Goal: Task Accomplishment & Management: Complete application form

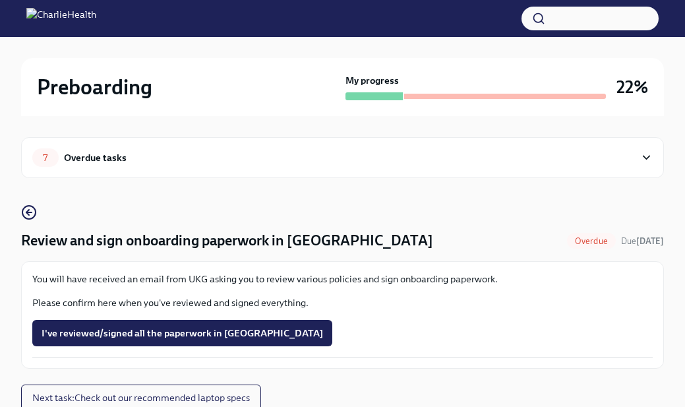
click at [376, 164] on div "7 Overdue tasks" at bounding box center [333, 157] width 602 height 18
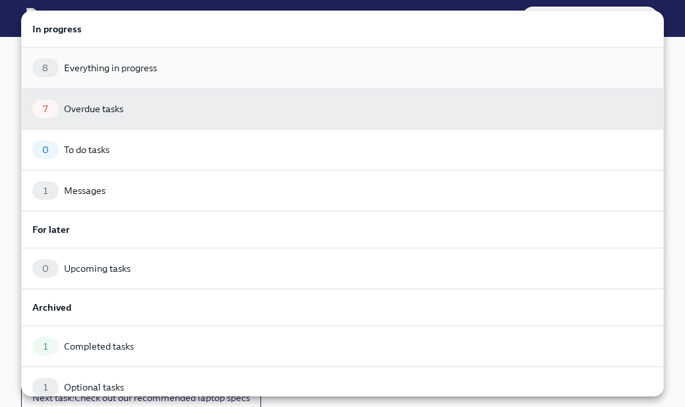
click at [323, 72] on div "8 Everything in progress" at bounding box center [342, 68] width 620 height 18
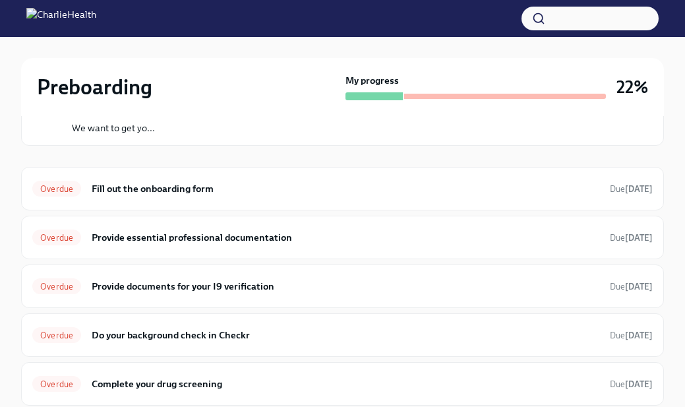
scroll to position [191, 0]
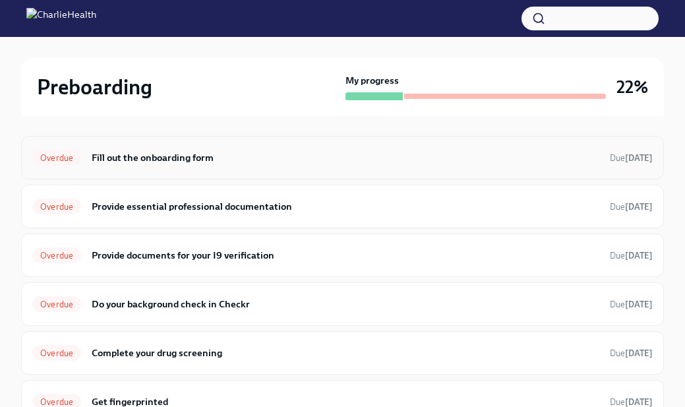
click at [281, 159] on h6 "Fill out the onboarding form" at bounding box center [345, 157] width 507 height 14
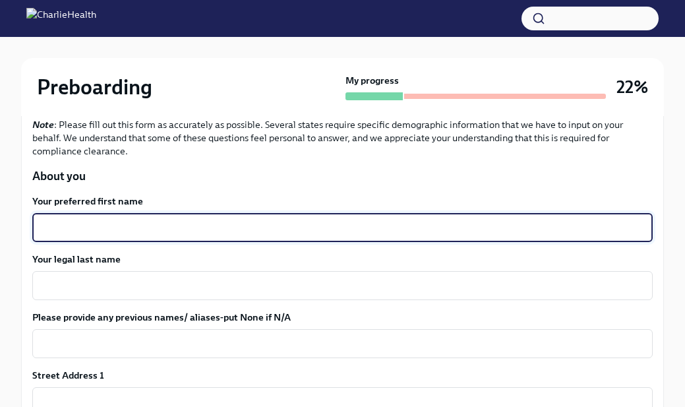
click at [202, 233] on textarea "Your preferred first name" at bounding box center [342, 227] width 604 height 16
type textarea "[PERSON_NAME]"
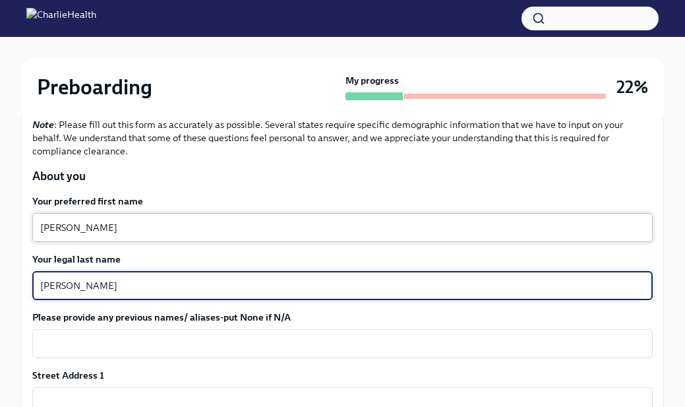
type textarea "[PERSON_NAME]"
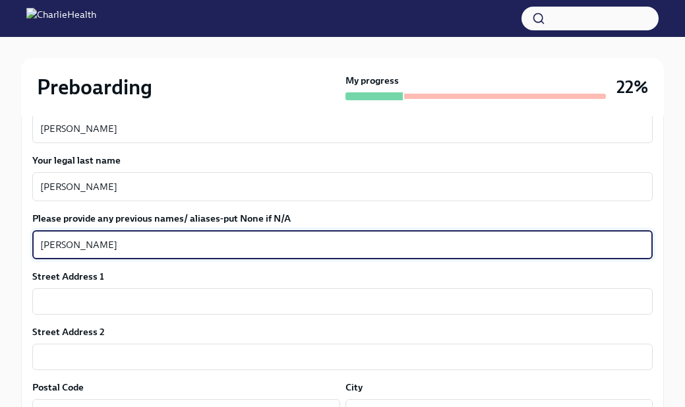
scroll to position [295, 0]
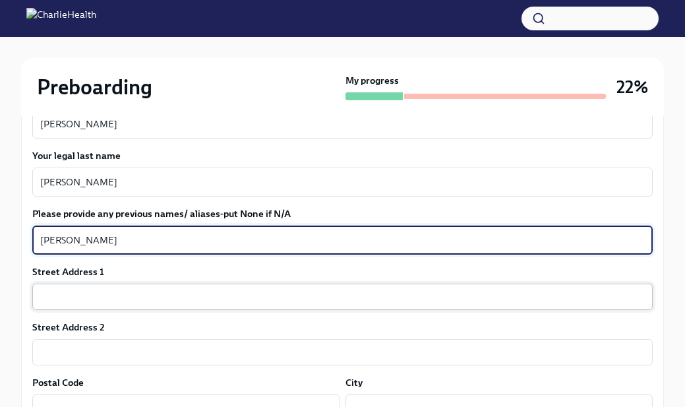
type textarea "[PERSON_NAME]"
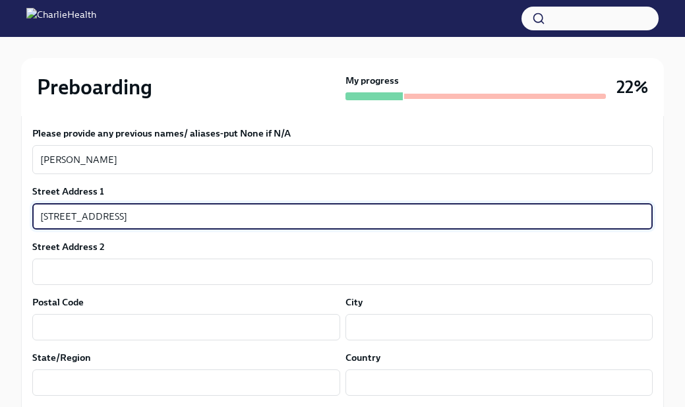
scroll to position [383, 0]
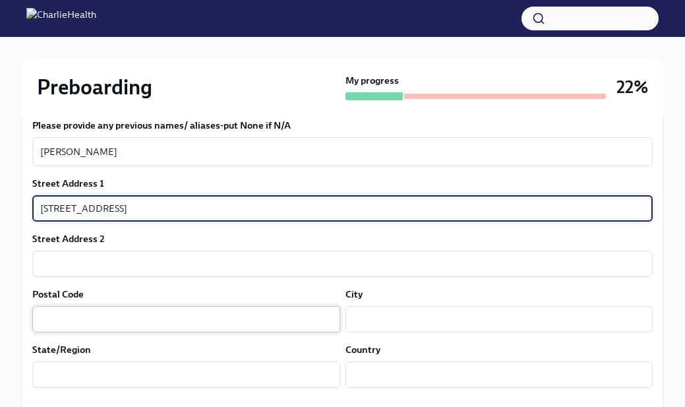
type input "[STREET_ADDRESS]"
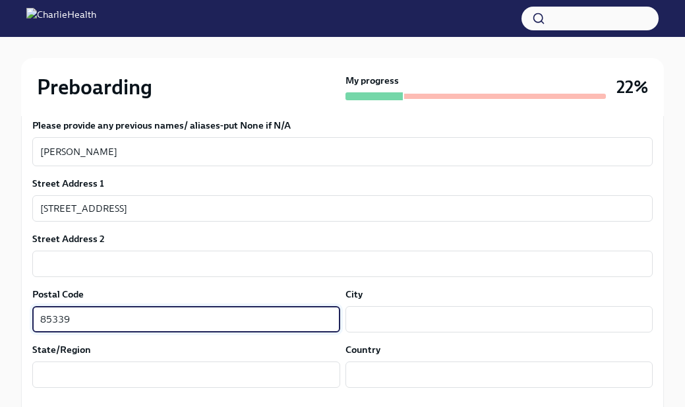
type input "85339"
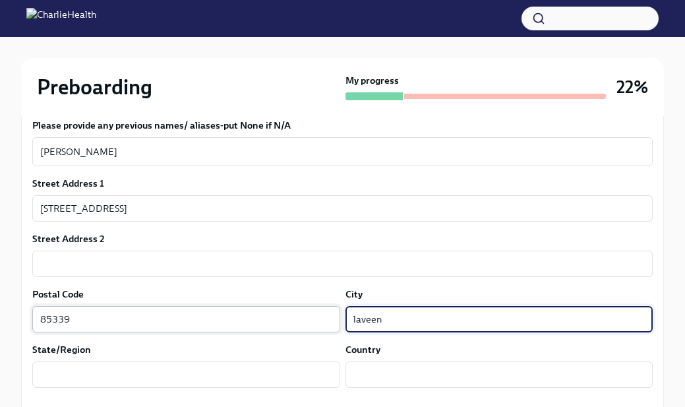
type input "laveen"
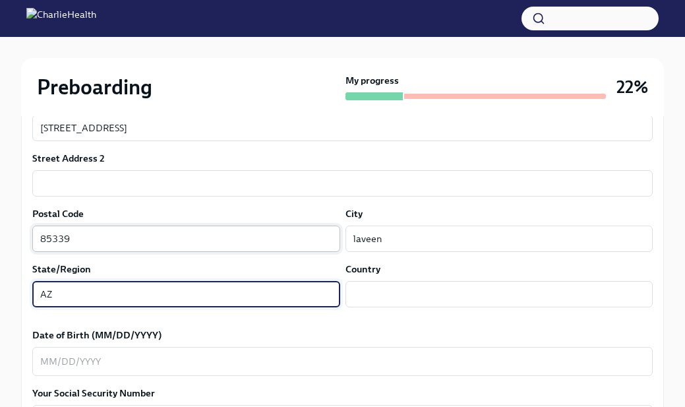
scroll to position [465, 0]
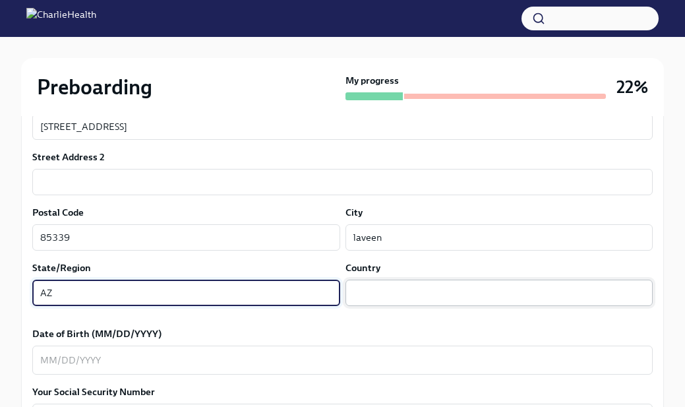
type input "AZ"
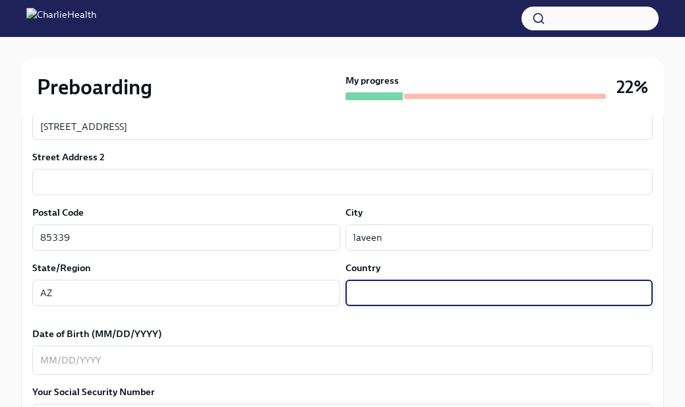
click at [363, 297] on input "text" at bounding box center [499, 292] width 308 height 26
click at [648, 290] on input "text" at bounding box center [499, 292] width 308 height 26
click at [646, 293] on input "text" at bounding box center [499, 292] width 308 height 26
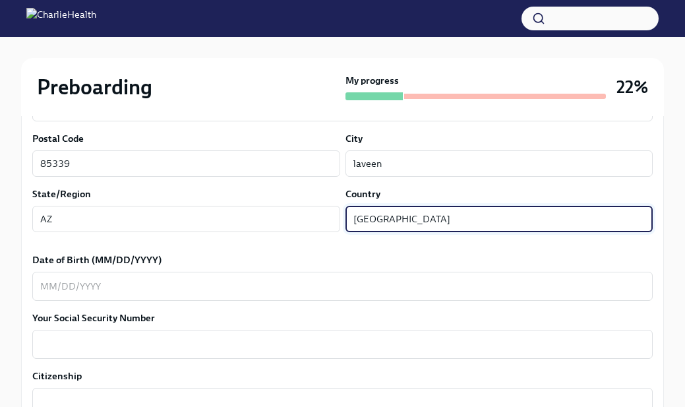
scroll to position [552, 0]
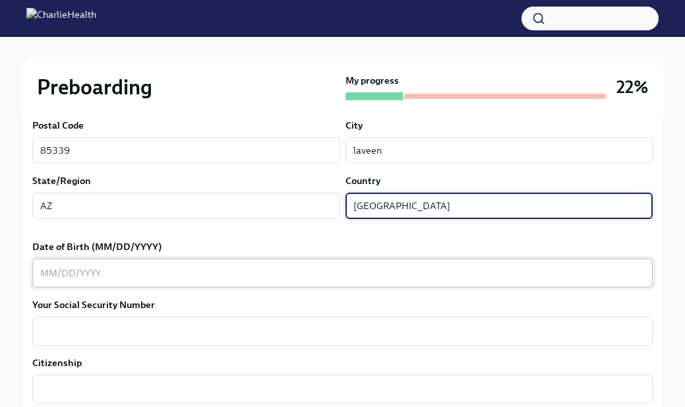
type input "[GEOGRAPHIC_DATA]"
click at [304, 270] on textarea "Date of Birth (MM/DD/YYYY)" at bounding box center [342, 273] width 604 height 16
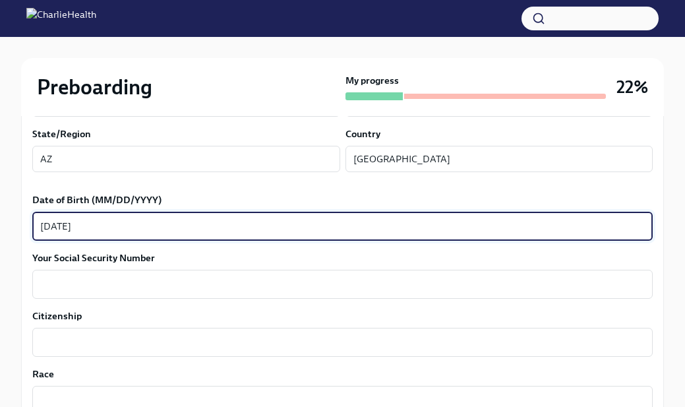
scroll to position [606, 0]
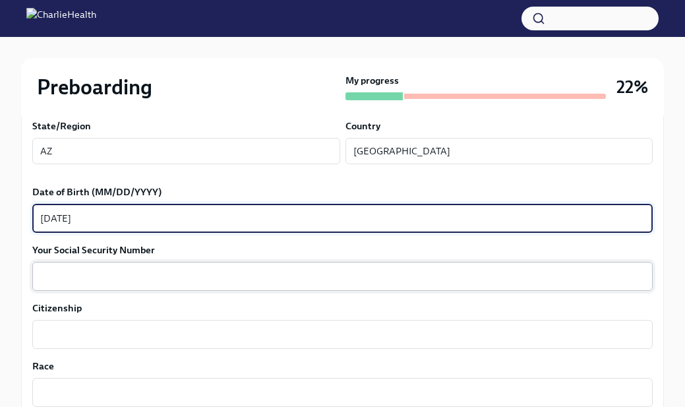
type textarea "[DATE]"
click at [156, 285] on div "x ​" at bounding box center [342, 276] width 620 height 29
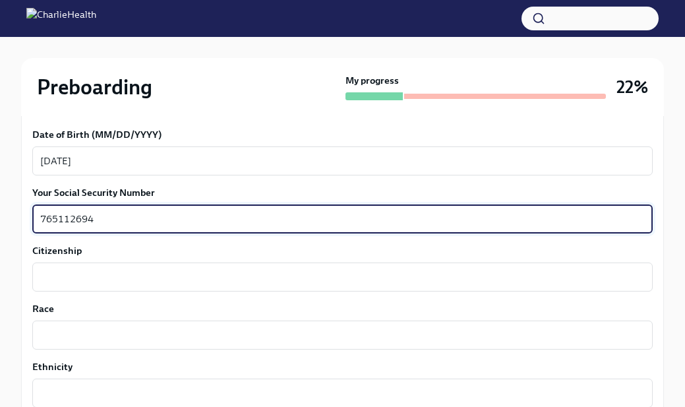
scroll to position [676, 0]
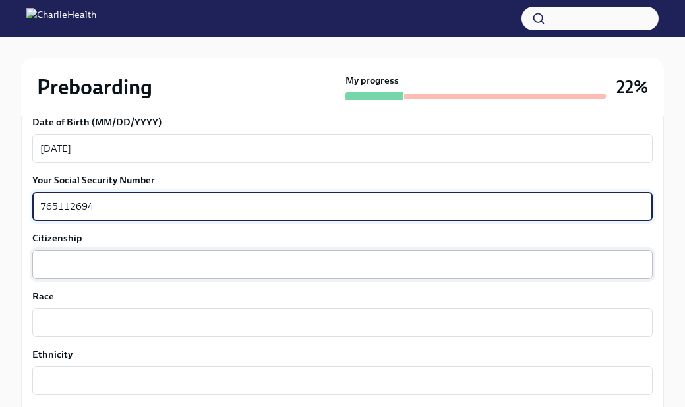
type textarea "765112694"
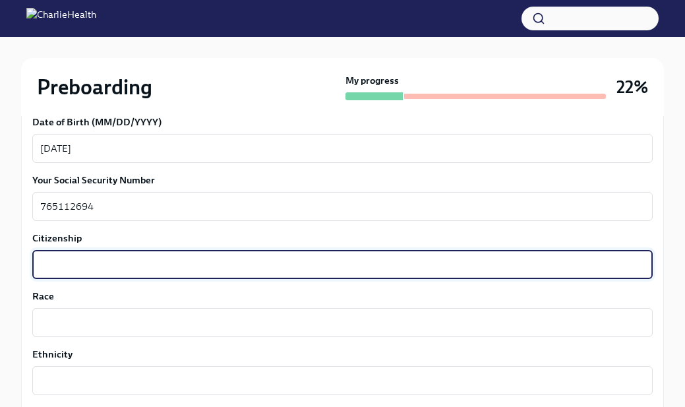
click at [96, 271] on textarea "Citizenship" at bounding box center [342, 264] width 604 height 16
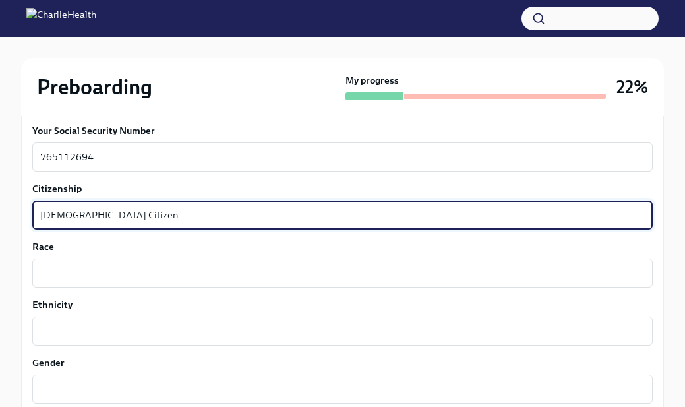
scroll to position [733, 0]
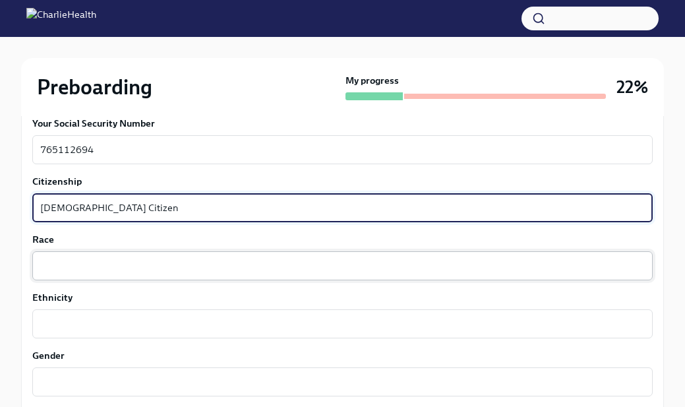
type textarea "[DEMOGRAPHIC_DATA] Citizen"
click at [72, 267] on textarea "Race" at bounding box center [342, 266] width 604 height 16
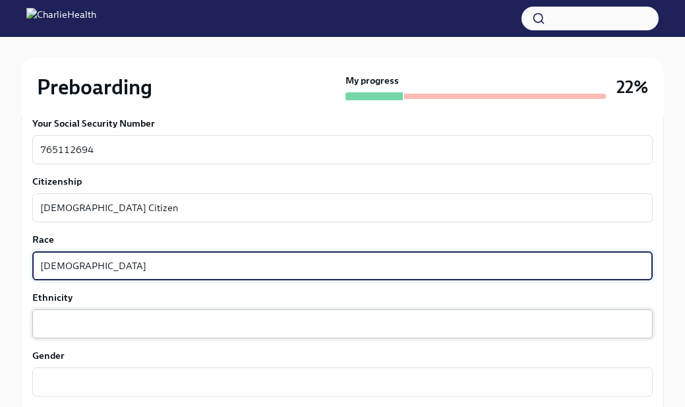
type textarea "[DEMOGRAPHIC_DATA]"
click at [63, 324] on textarea "Ethnicity" at bounding box center [342, 324] width 604 height 16
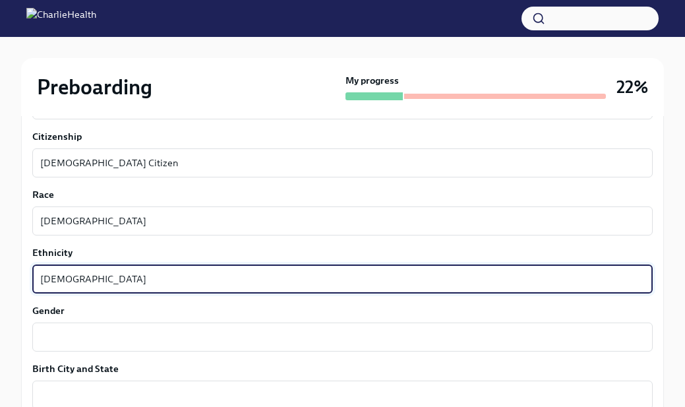
scroll to position [780, 0]
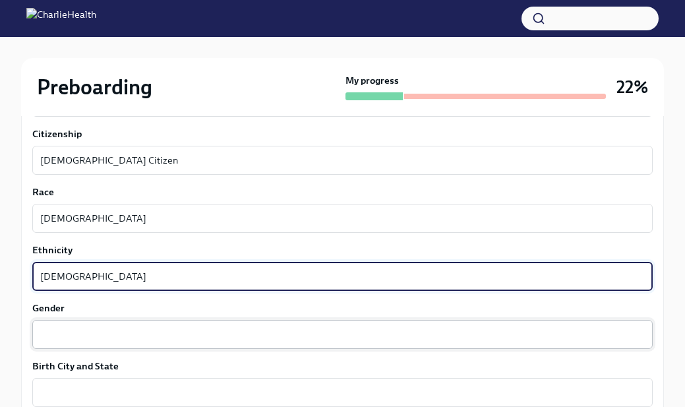
type textarea "[DEMOGRAPHIC_DATA]"
click at [57, 340] on textarea "Gender" at bounding box center [342, 334] width 604 height 16
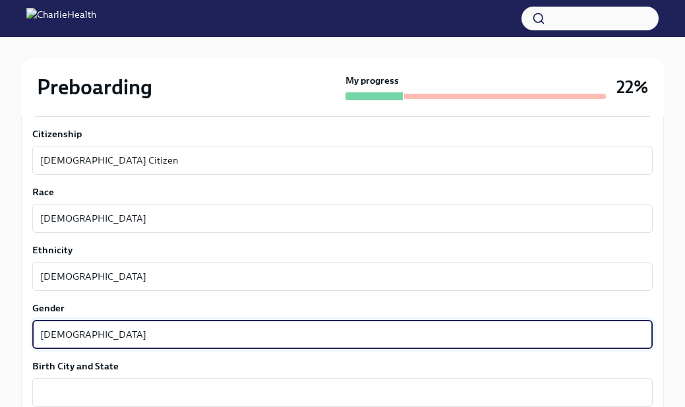
type textarea "[DEMOGRAPHIC_DATA]"
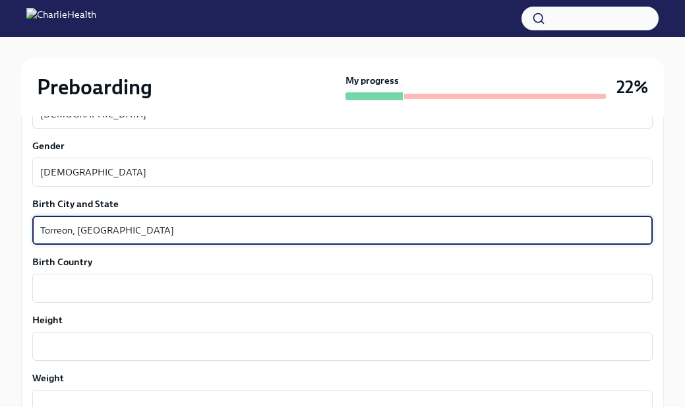
scroll to position [946, 0]
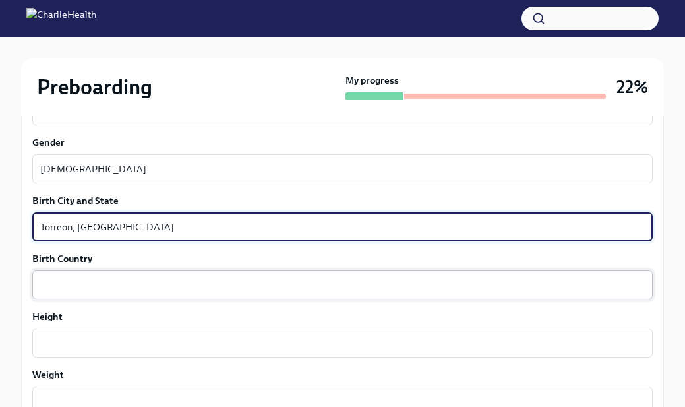
type textarea "Torreon, [GEOGRAPHIC_DATA]"
click at [76, 287] on textarea "Birth Country" at bounding box center [342, 285] width 604 height 16
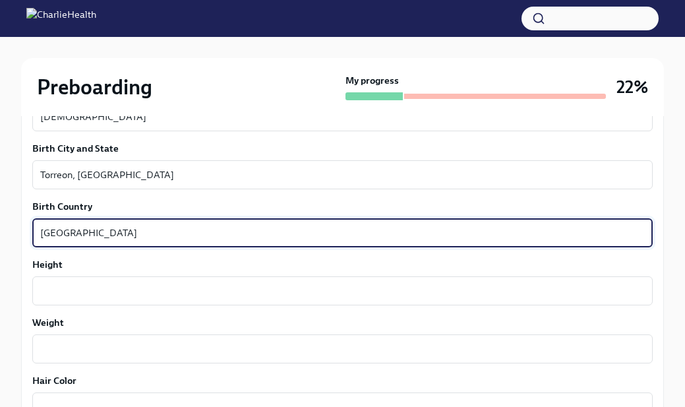
scroll to position [1017, 0]
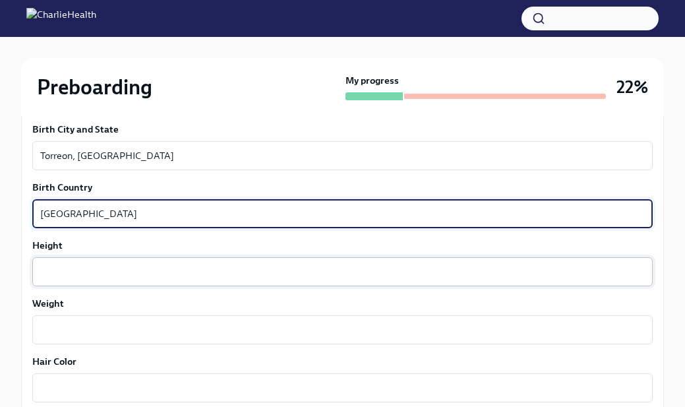
type textarea "[GEOGRAPHIC_DATA]"
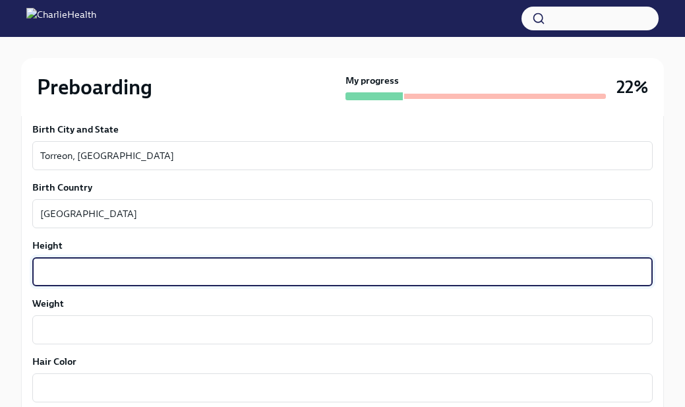
click at [63, 277] on textarea "Height" at bounding box center [342, 272] width 604 height 16
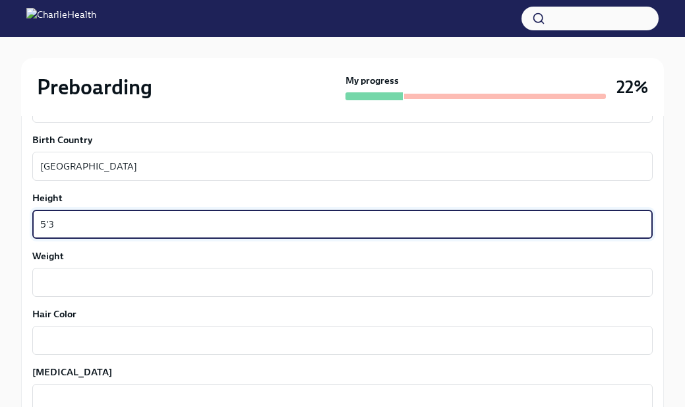
scroll to position [1067, 0]
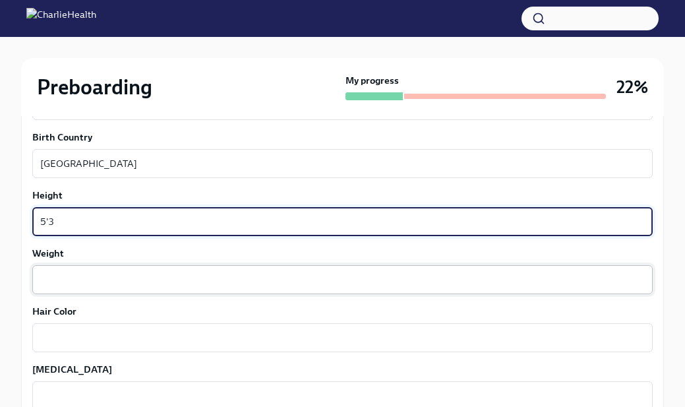
type textarea "5'3"
click at [62, 283] on textarea "Weight" at bounding box center [342, 279] width 604 height 16
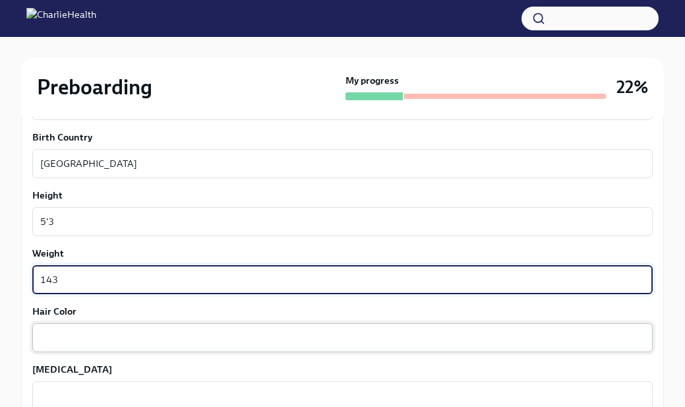
type textarea "143"
click at [82, 326] on div "x ​" at bounding box center [342, 337] width 620 height 29
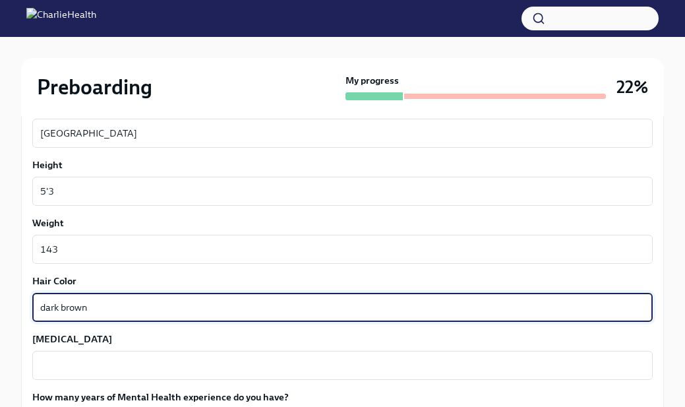
scroll to position [1118, 0]
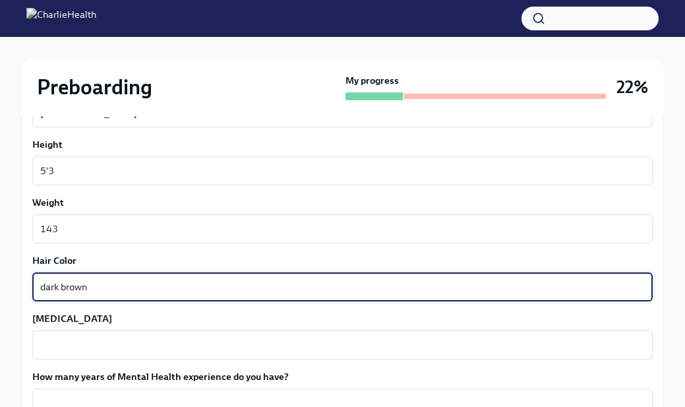
click at [72, 288] on textarea "dark brown" at bounding box center [342, 287] width 604 height 16
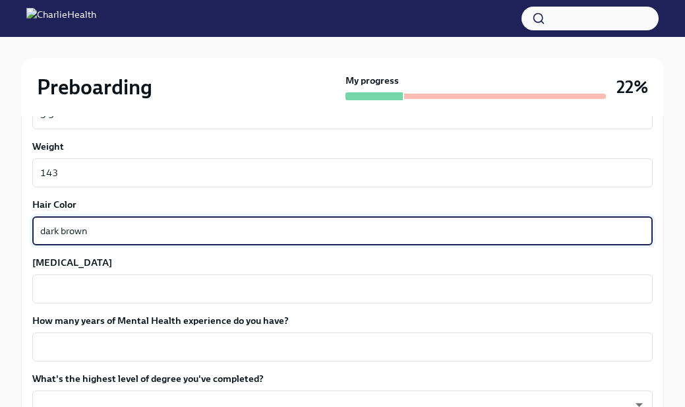
scroll to position [1177, 0]
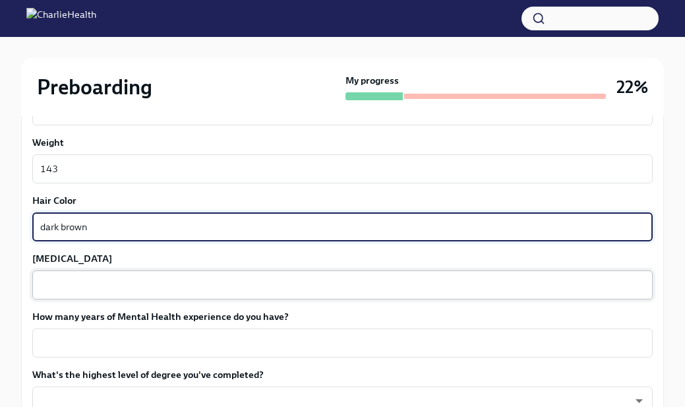
type textarea "dark brown"
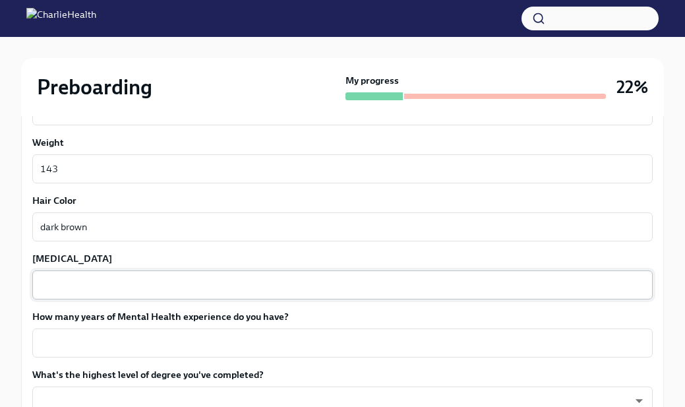
click at [72, 276] on div "x ​" at bounding box center [342, 284] width 620 height 29
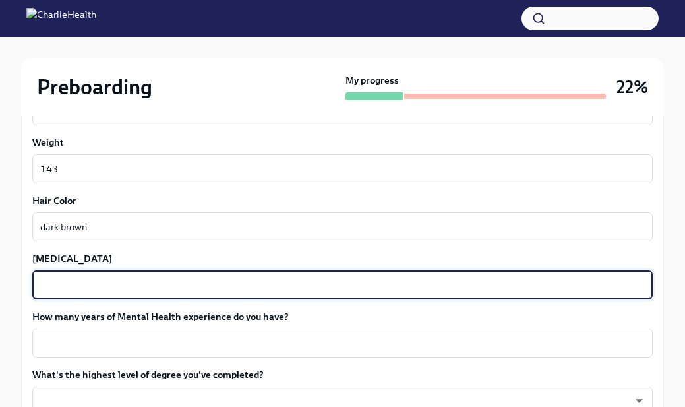
paste textarea "dark brown"
type textarea "dark brown"
click at [74, 343] on textarea "How many years of Mental Health experience do you have?" at bounding box center [342, 343] width 604 height 16
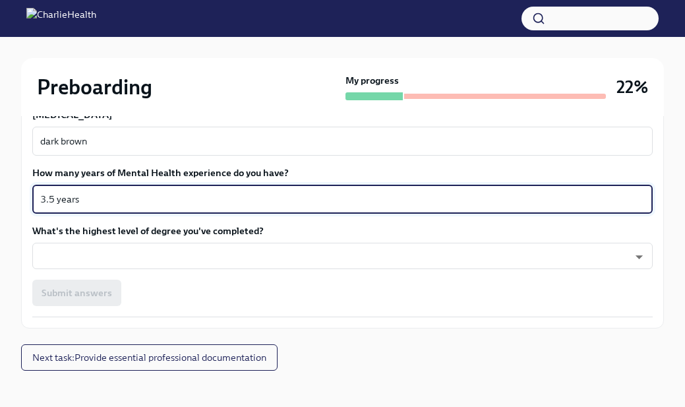
scroll to position [1325, 0]
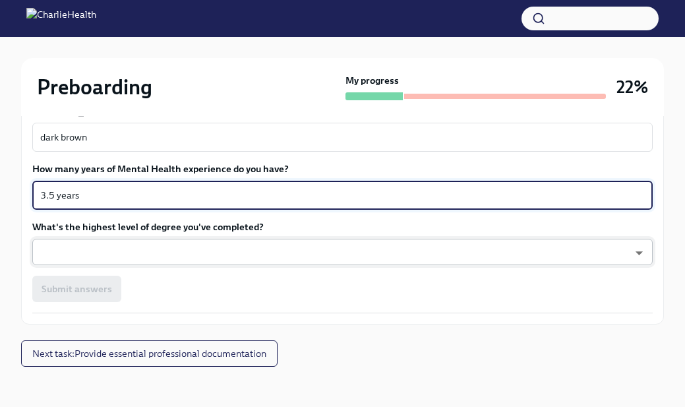
type textarea "3.5 years"
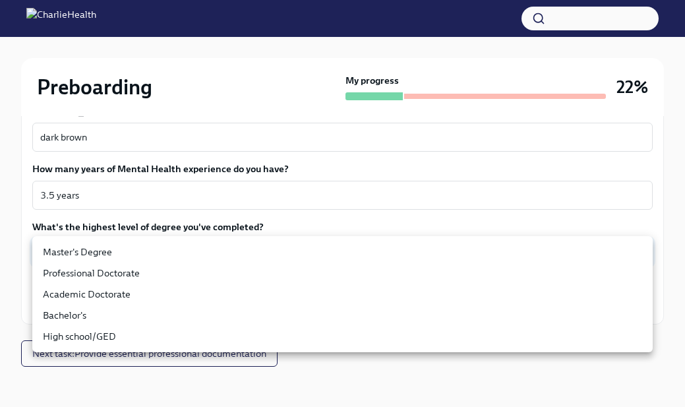
click at [115, 256] on li "Master's Degree" at bounding box center [342, 251] width 620 height 21
type input "2vBr-ghkD"
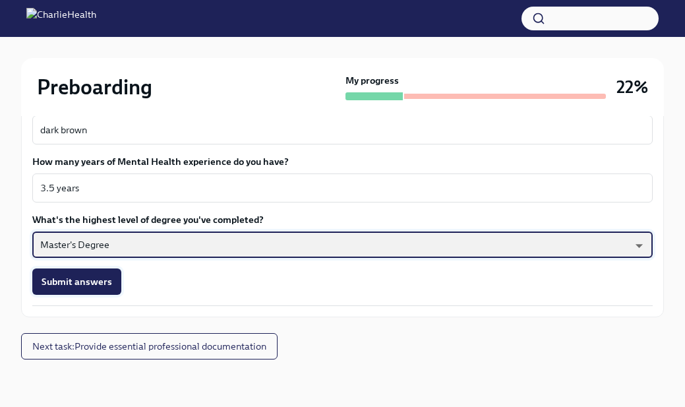
scroll to position [1332, 0]
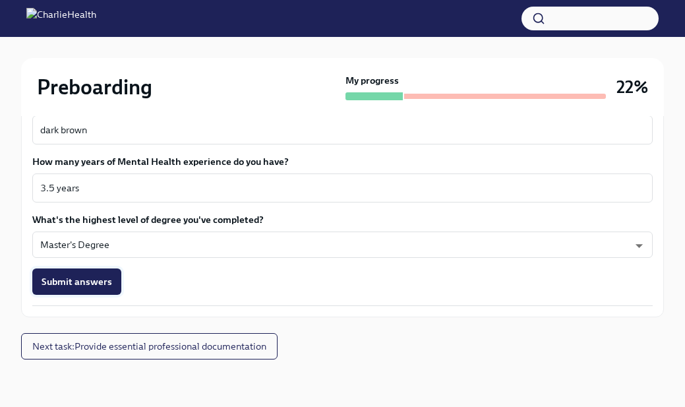
click at [94, 285] on span "Submit answers" at bounding box center [77, 281] width 71 height 13
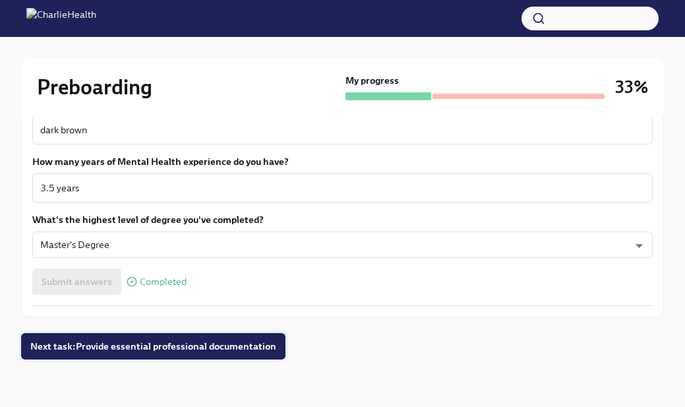
click at [93, 353] on button "Next task : Provide essential professional documentation" at bounding box center [153, 346] width 264 height 26
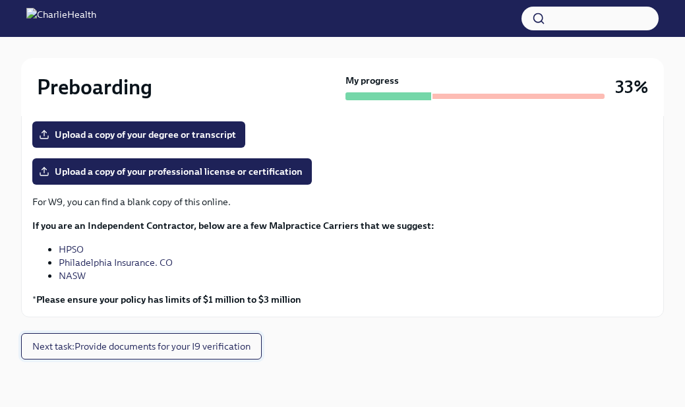
scroll to position [284, 0]
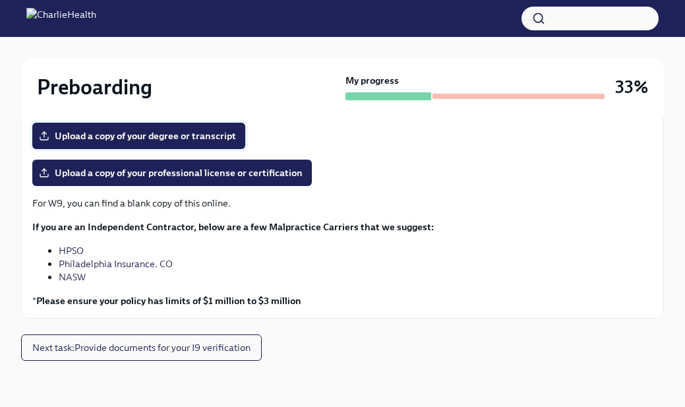
click at [81, 139] on span "Upload a copy of your degree or transcript" at bounding box center [139, 135] width 194 height 13
click at [0, 0] on input "Upload a copy of your degree or transcript" at bounding box center [0, 0] width 0 height 0
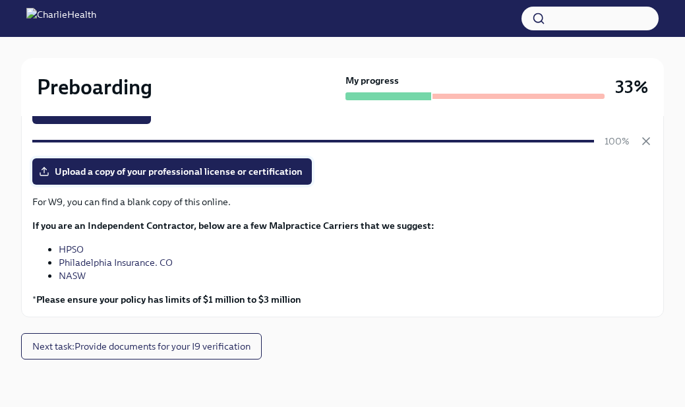
click at [114, 172] on span "Upload a copy of your professional license or certification" at bounding box center [172, 171] width 261 height 13
click at [0, 0] on input "Upload a copy of your professional license or certification" at bounding box center [0, 0] width 0 height 0
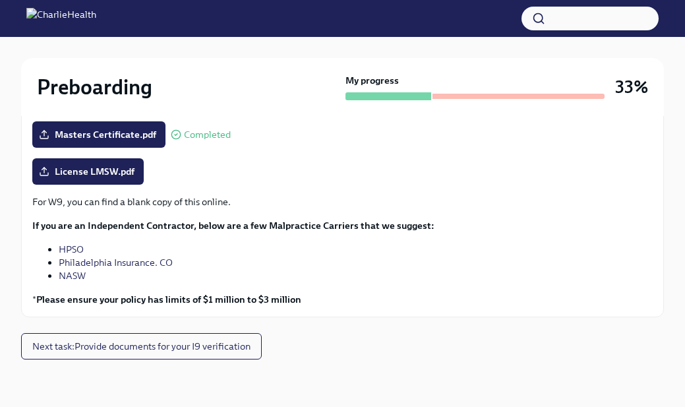
scroll to position [285, 0]
click at [239, 350] on span "Next task : Provide documents for your I9 verification" at bounding box center [141, 345] width 218 height 13
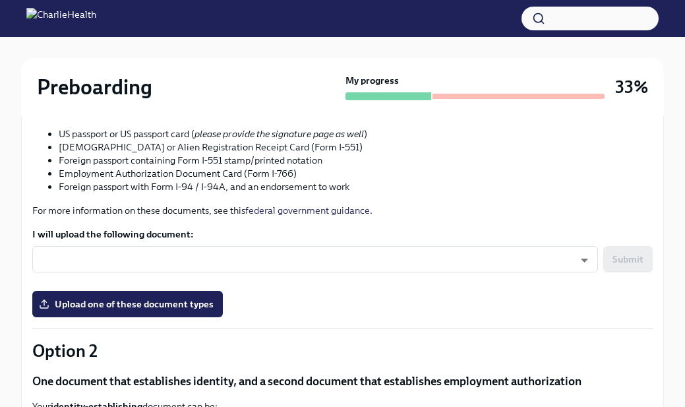
scroll to position [263, 0]
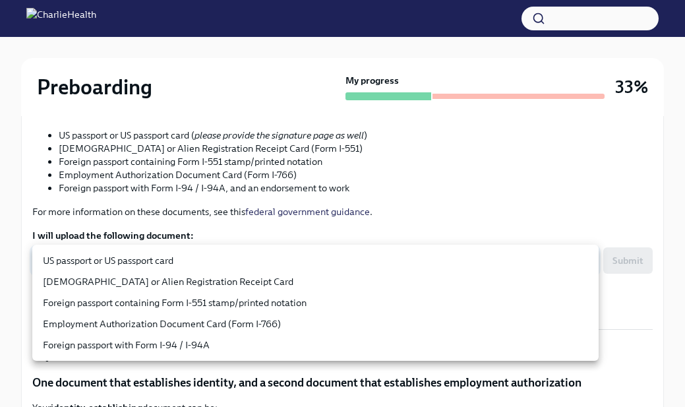
click at [250, 266] on body "Preboarding My progress 33% 2 Completed tasks Provide documents for your I9 ver…" at bounding box center [342, 321] width 685 height 1168
click at [305, 178] on div at bounding box center [342, 203] width 685 height 407
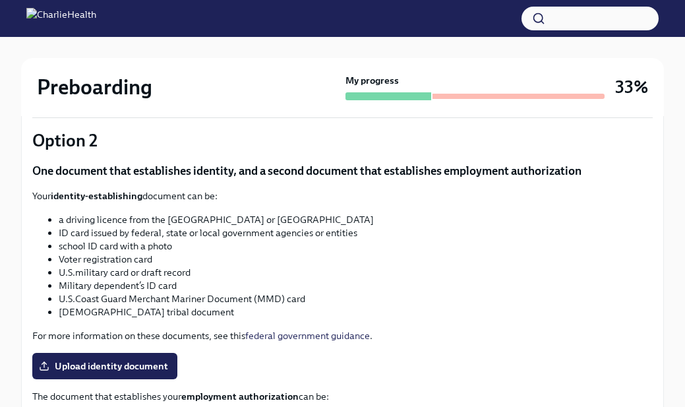
scroll to position [476, 0]
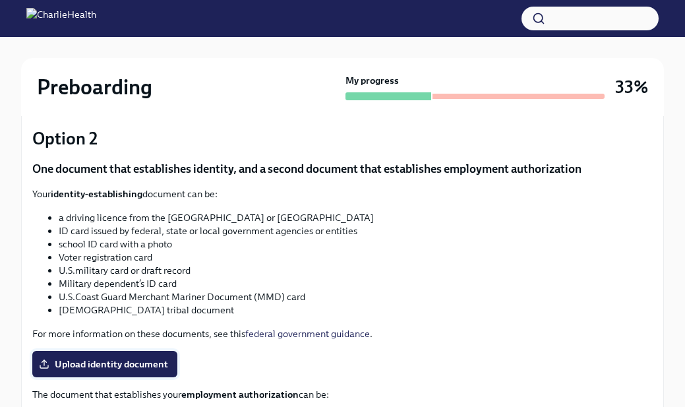
click at [104, 362] on span "Upload identity document" at bounding box center [105, 363] width 127 height 13
click at [0, 0] on input "Upload identity document" at bounding box center [0, 0] width 0 height 0
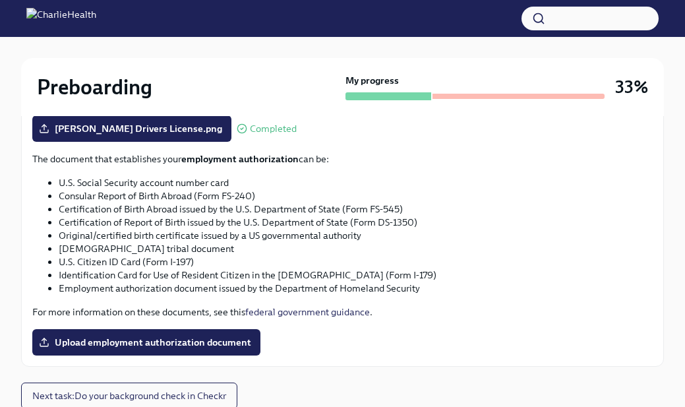
scroll to position [714, 0]
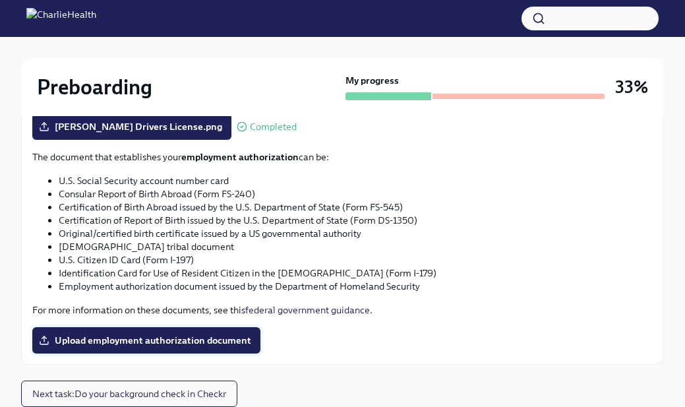
click at [214, 345] on span "Upload employment authorization document" at bounding box center [147, 339] width 210 height 13
click at [0, 0] on input "Upload employment authorization document" at bounding box center [0, 0] width 0 height 0
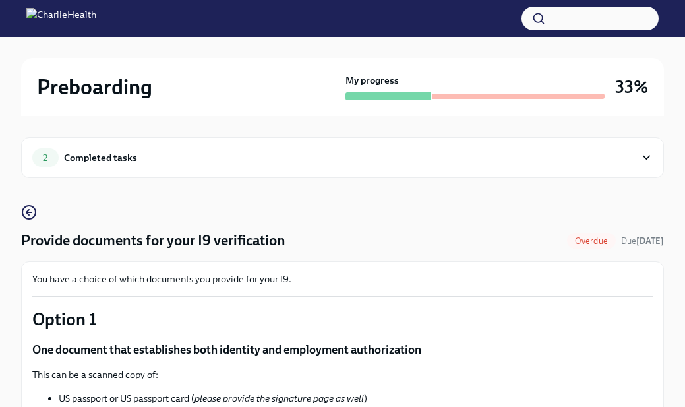
scroll to position [0, 0]
click at [285, 164] on div "2 Completed tasks" at bounding box center [333, 157] width 602 height 18
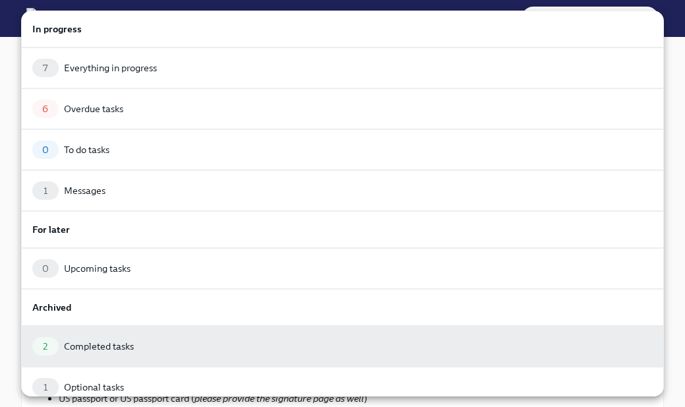
click at [681, 53] on div at bounding box center [342, 203] width 685 height 407
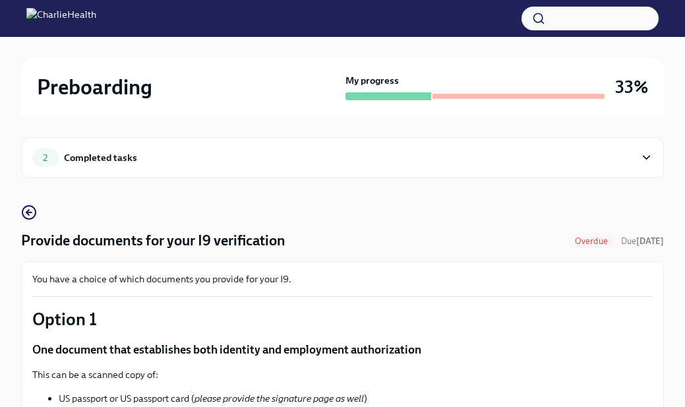
click at [96, 13] on img at bounding box center [61, 18] width 70 height 21
click at [127, 161] on div "Completed tasks" at bounding box center [100, 157] width 73 height 14
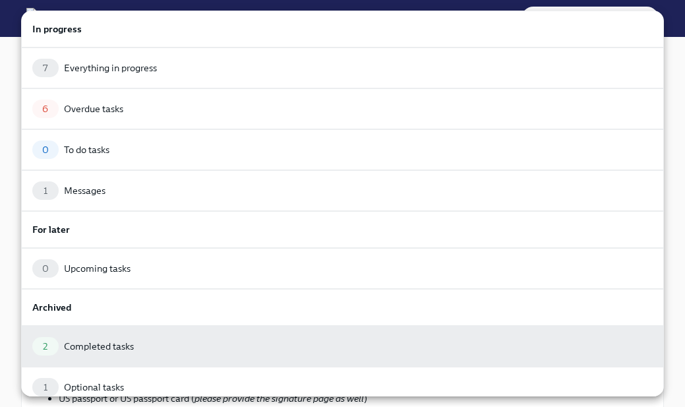
click at [2, 29] on div at bounding box center [342, 203] width 685 height 407
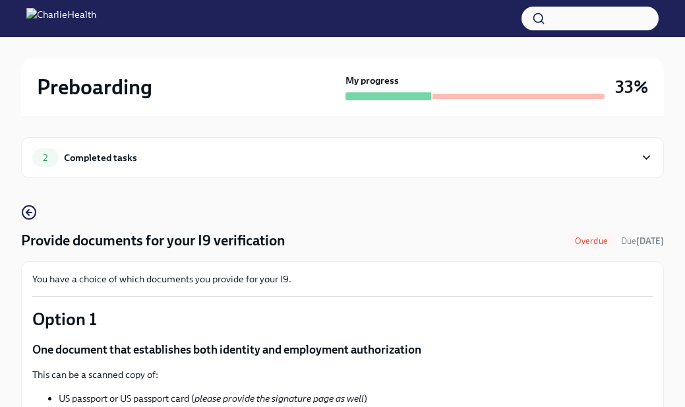
click at [45, 15] on img at bounding box center [61, 18] width 70 height 21
click at [130, 157] on div "Completed tasks" at bounding box center [100, 157] width 73 height 14
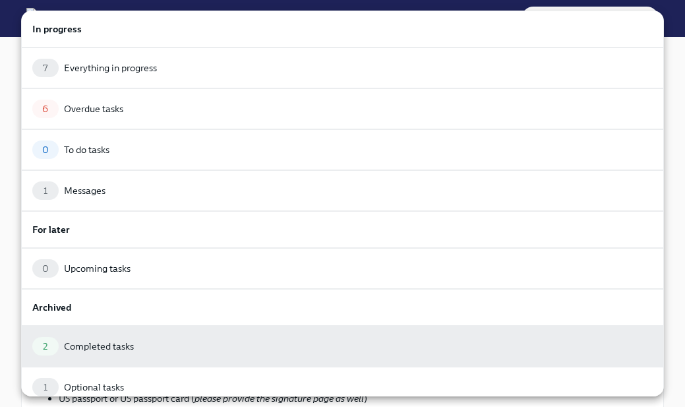
click at [13, 74] on div at bounding box center [342, 203] width 685 height 407
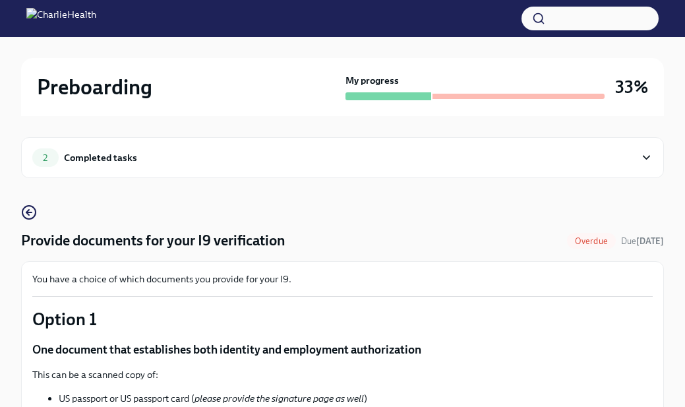
click at [23, 22] on div at bounding box center [342, 18] width 685 height 37
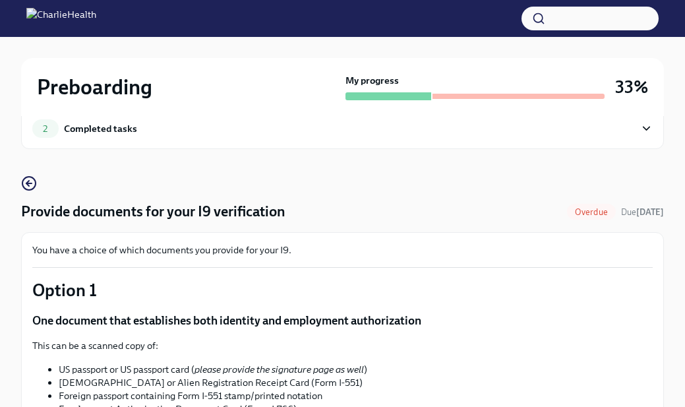
scroll to position [5, 0]
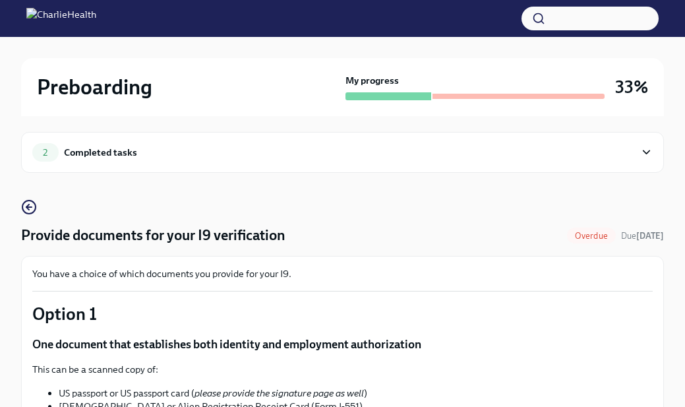
click at [159, 152] on div "2 Completed tasks" at bounding box center [333, 152] width 602 height 18
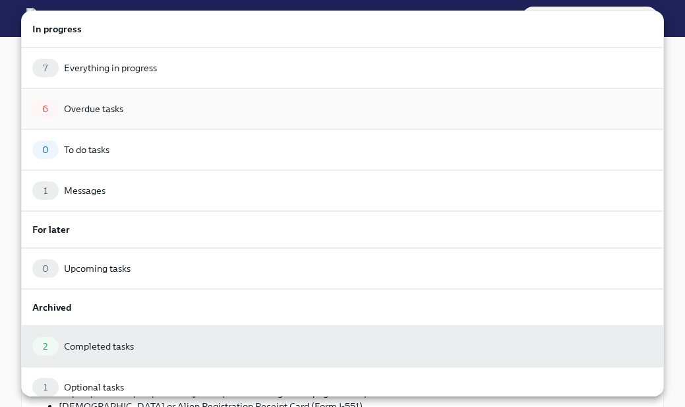
click at [162, 119] on div "6 Overdue tasks" at bounding box center [342, 108] width 642 height 41
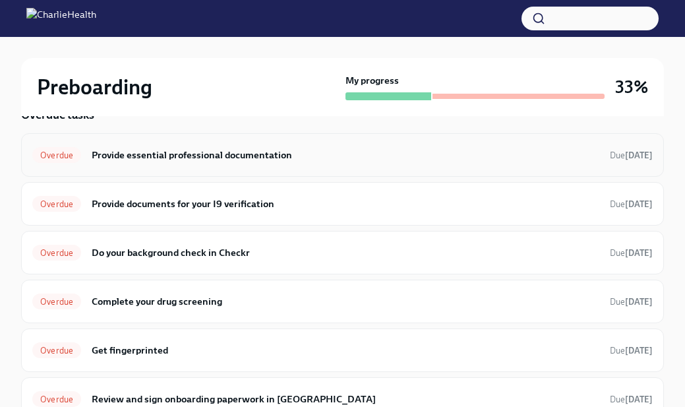
scroll to position [101, 0]
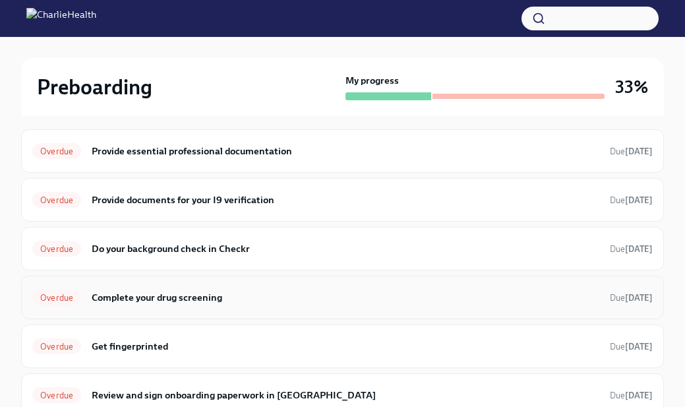
click at [227, 300] on h6 "Complete your drug screening" at bounding box center [345, 297] width 507 height 14
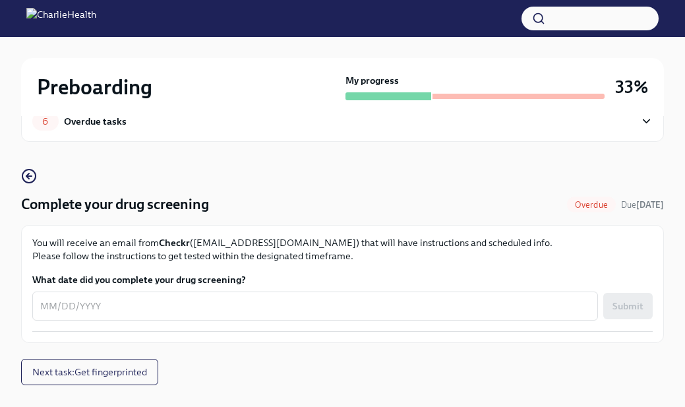
scroll to position [35, 0]
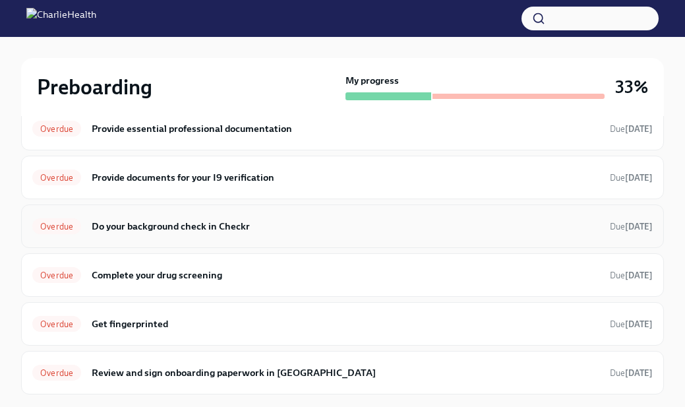
scroll to position [127, 0]
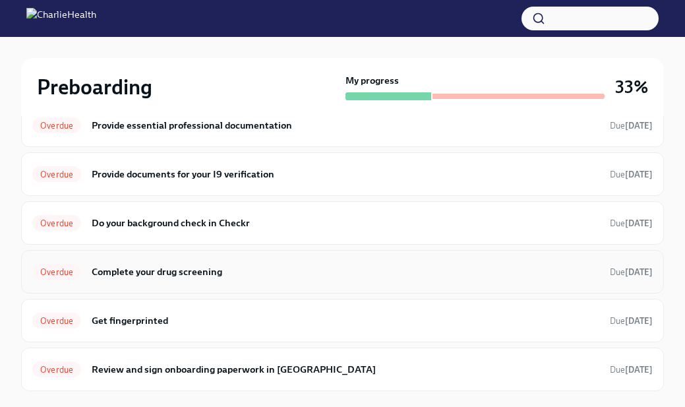
click at [229, 275] on h6 "Complete your drug screening" at bounding box center [345, 271] width 507 height 14
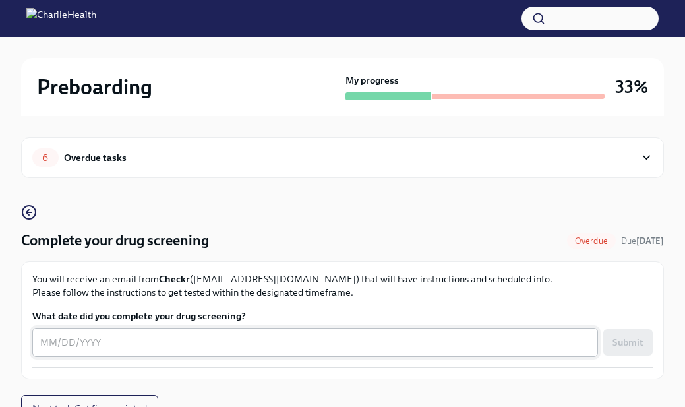
click at [286, 333] on div "x ​" at bounding box center [314, 341] width 565 height 29
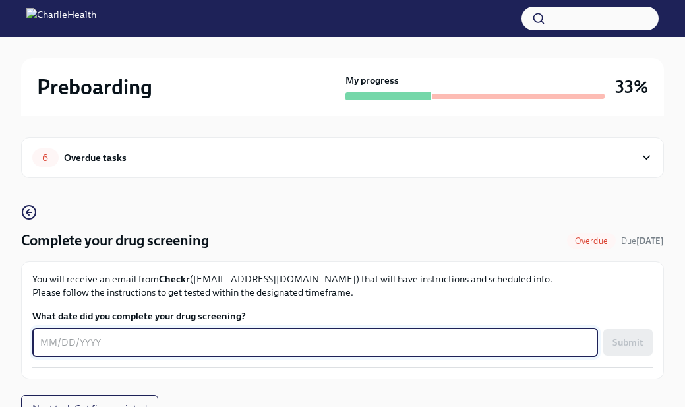
click at [49, 341] on textarea "What date did you complete your drug screening?" at bounding box center [315, 342] width 550 height 16
type textarea "[DATE]"
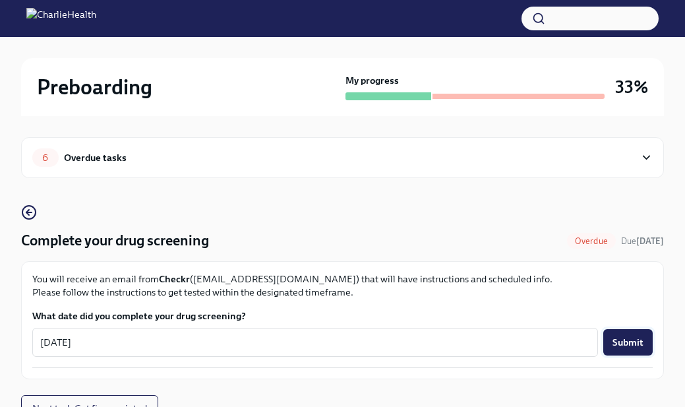
click at [627, 346] on span "Submit" at bounding box center [627, 341] width 31 height 13
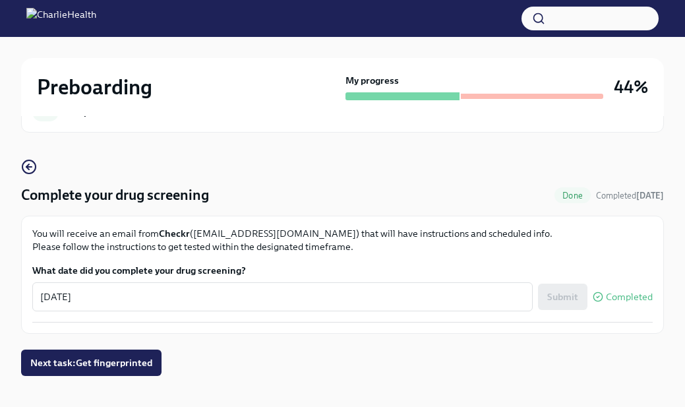
scroll to position [52, 0]
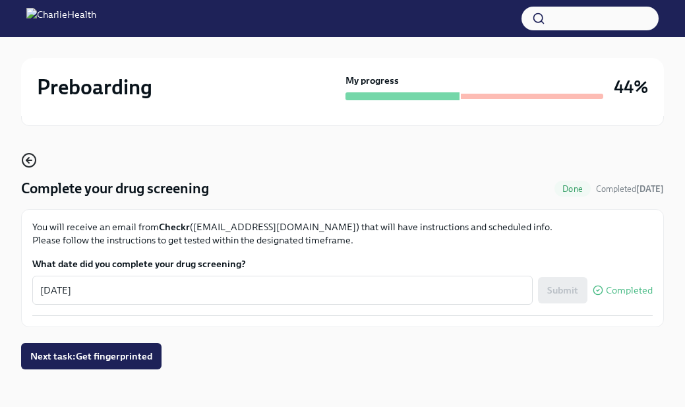
click at [25, 165] on circle "button" at bounding box center [28, 160] width 13 height 13
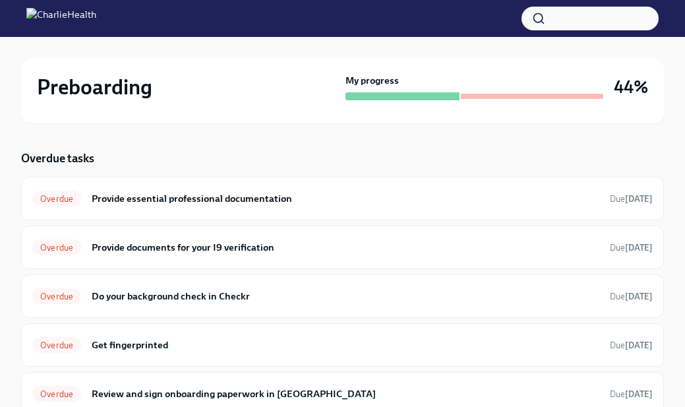
scroll to position [54, 0]
click at [111, 295] on h6 "Do your background check in Checkr" at bounding box center [345, 296] width 507 height 14
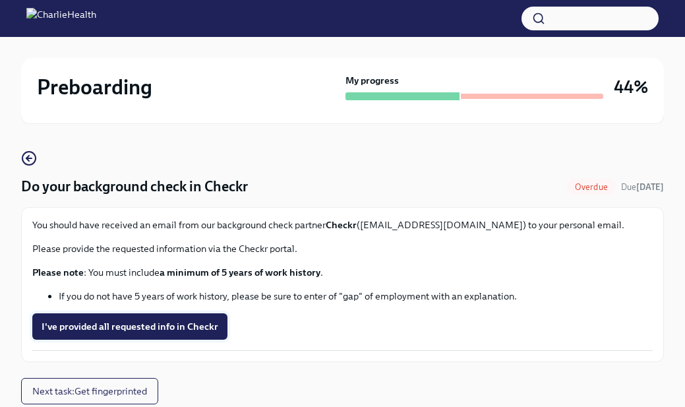
click at [106, 326] on span "I've provided all requested info in Checkr" at bounding box center [130, 326] width 177 height 13
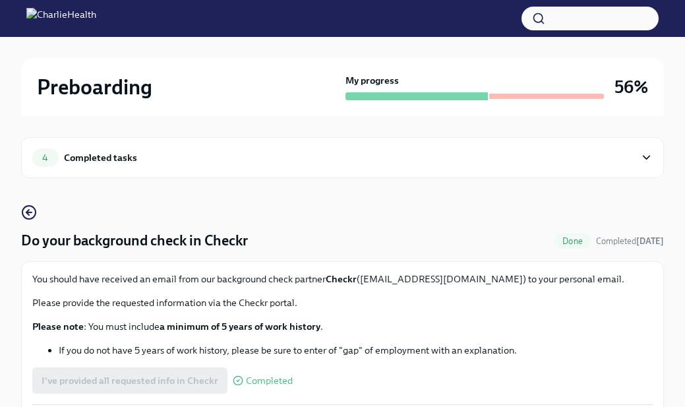
click at [42, 169] on div "4 Completed tasks" at bounding box center [342, 157] width 642 height 41
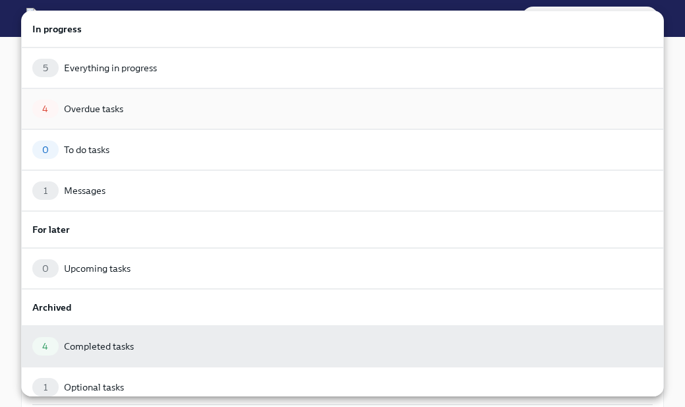
click at [67, 113] on div "Overdue tasks" at bounding box center [93, 108] width 59 height 13
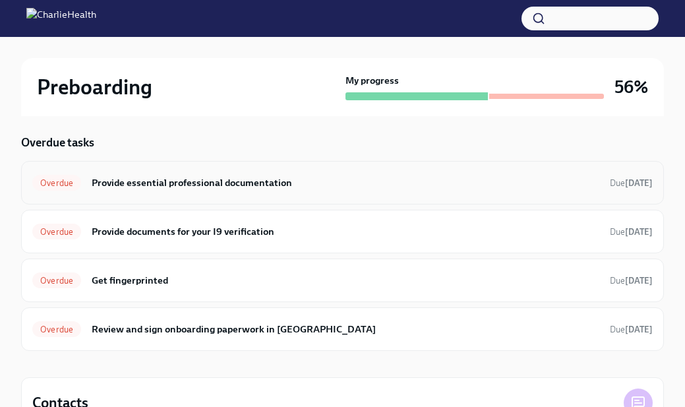
scroll to position [73, 0]
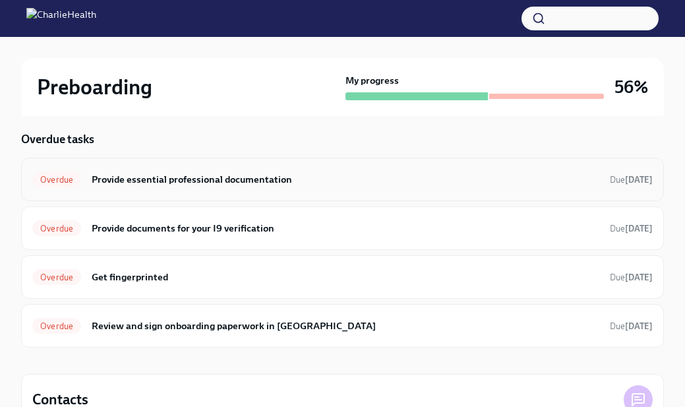
click at [211, 184] on h6 "Provide essential professional documentation" at bounding box center [345, 179] width 507 height 14
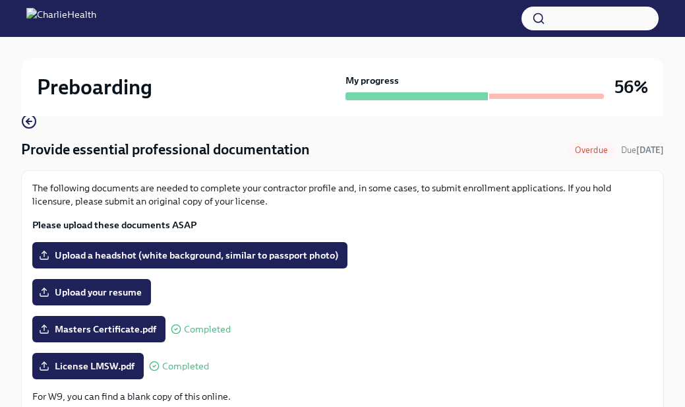
scroll to position [96, 0]
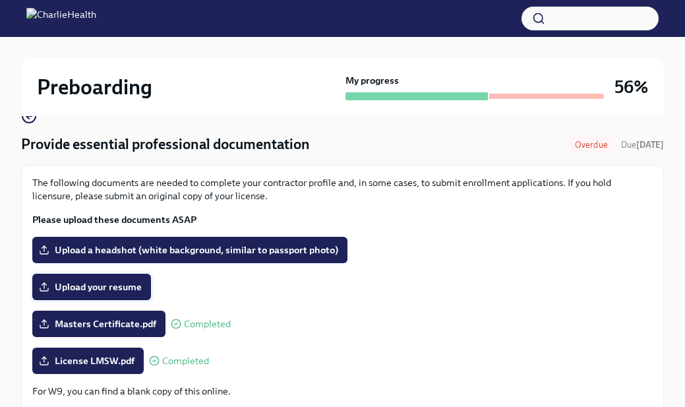
click at [106, 289] on span "Upload your resume" at bounding box center [92, 286] width 100 height 13
click at [0, 0] on input "Upload your resume" at bounding box center [0, 0] width 0 height 0
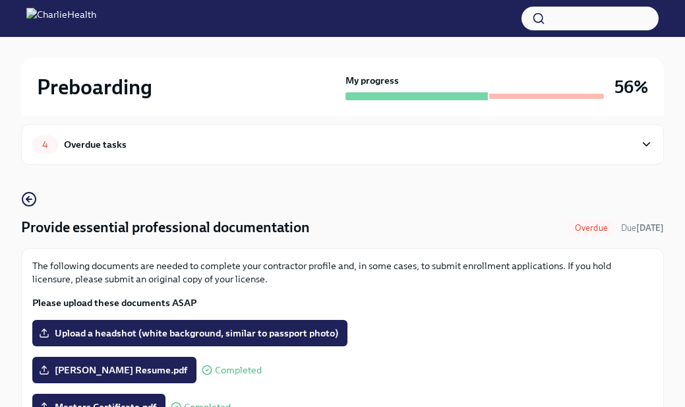
scroll to position [8, 0]
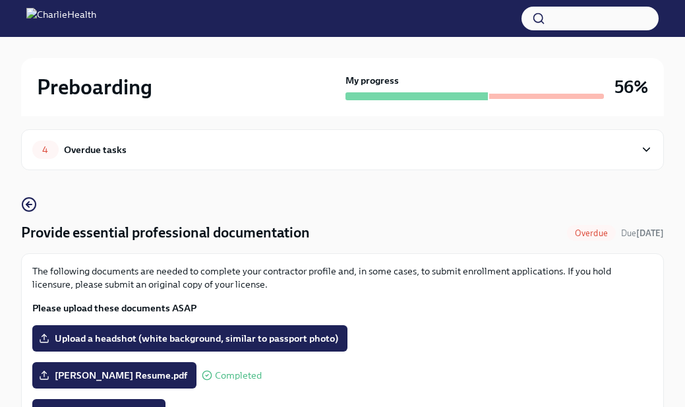
click at [642, 153] on icon at bounding box center [646, 149] width 13 height 13
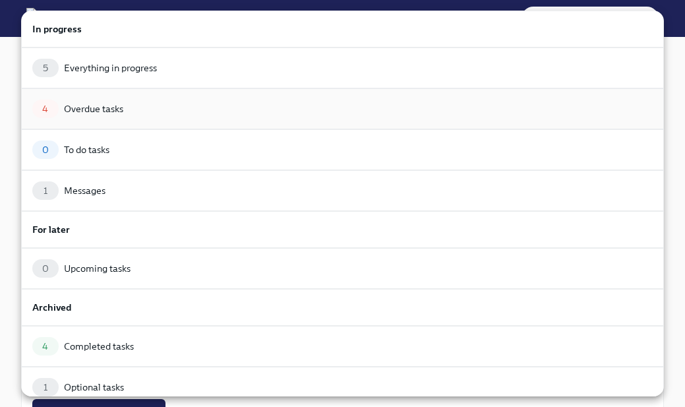
click at [510, 117] on div "4 Overdue tasks" at bounding box center [342, 108] width 620 height 18
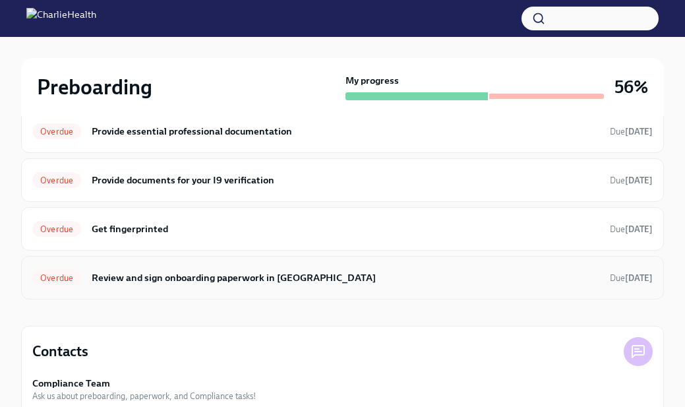
scroll to position [125, 0]
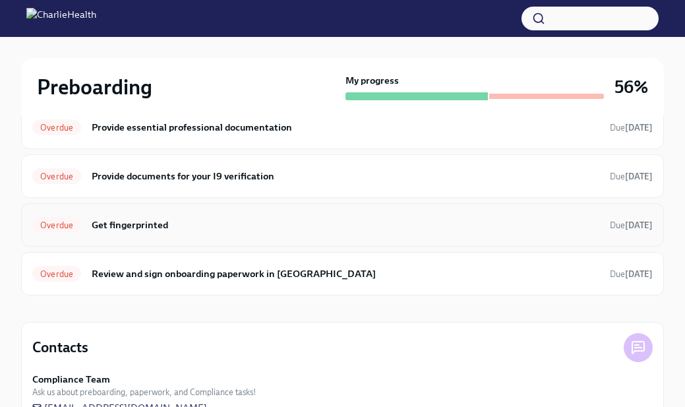
click at [326, 237] on div "Overdue Get fingerprinted Due [DATE]" at bounding box center [342, 224] width 642 height 43
click at [101, 227] on h6 "Get fingerprinted" at bounding box center [345, 224] width 507 height 14
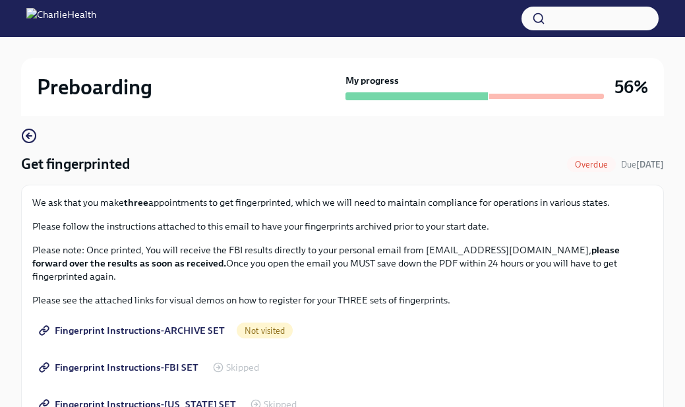
scroll to position [76, 0]
click at [22, 133] on circle "button" at bounding box center [28, 135] width 13 height 13
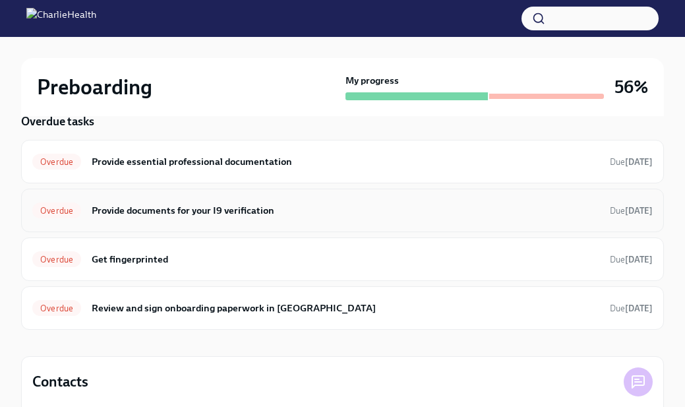
scroll to position [97, 0]
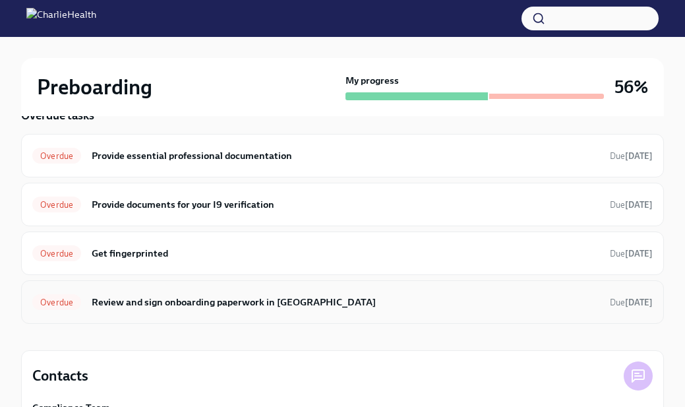
click at [127, 298] on h6 "Review and sign onboarding paperwork in [GEOGRAPHIC_DATA]" at bounding box center [345, 302] width 507 height 14
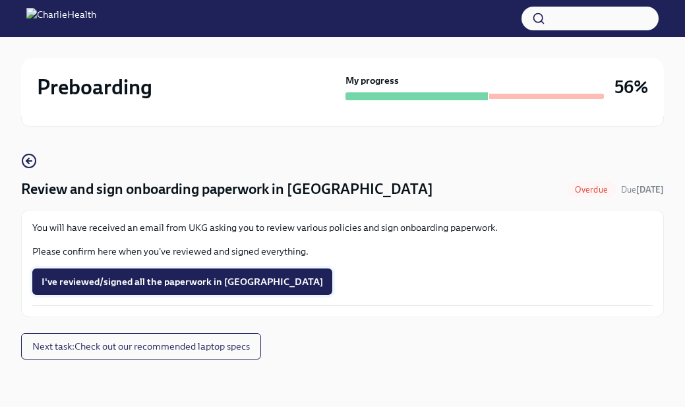
click at [117, 285] on span "I've reviewed/signed all the paperwork in [GEOGRAPHIC_DATA]" at bounding box center [182, 281] width 281 height 13
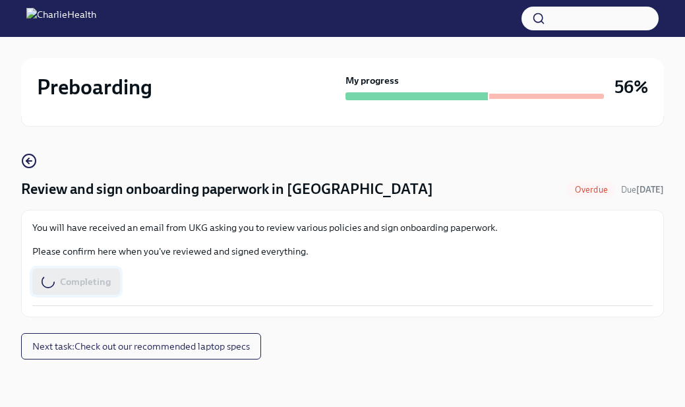
scroll to position [0, 0]
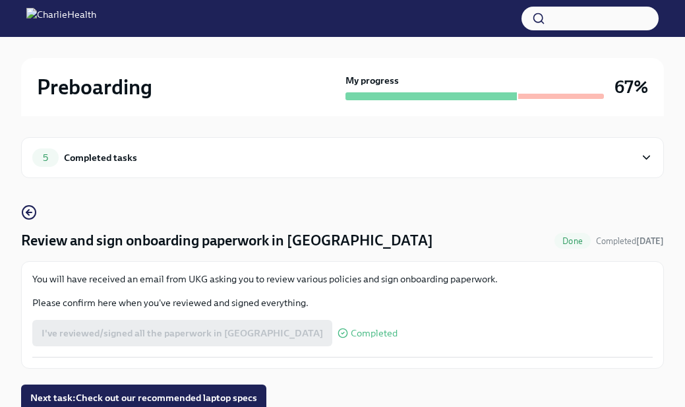
click at [107, 156] on div "Completed tasks" at bounding box center [100, 157] width 73 height 14
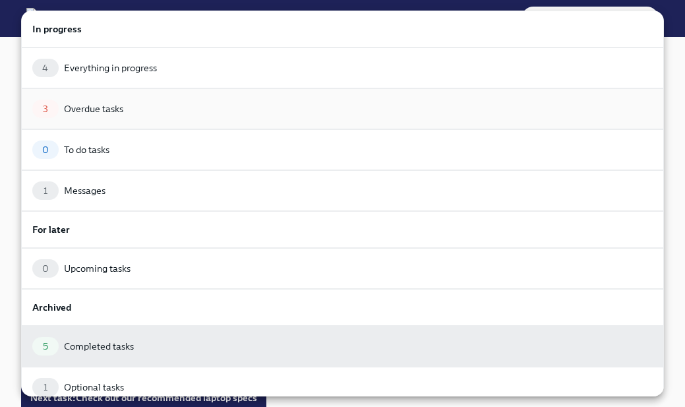
click at [111, 111] on div "Overdue tasks" at bounding box center [93, 108] width 59 height 13
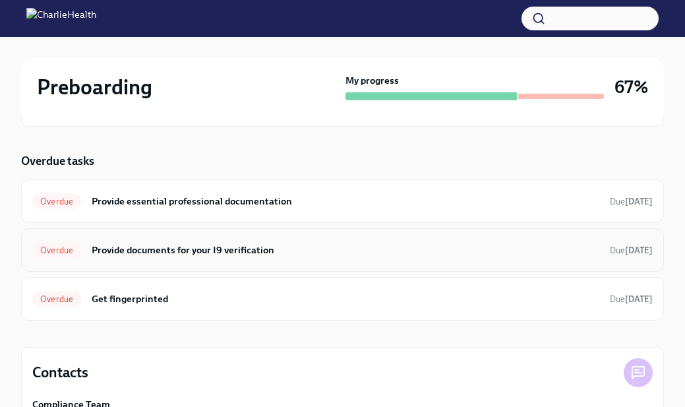
scroll to position [52, 0]
click at [110, 208] on div "Overdue Provide essential professional documentation Due [DATE]" at bounding box center [342, 200] width 620 height 21
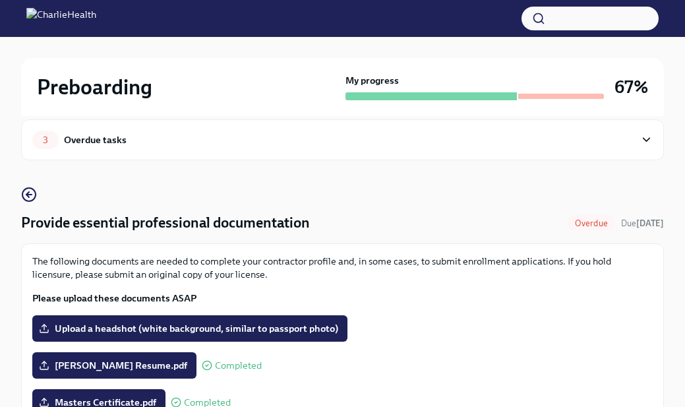
scroll to position [15, 0]
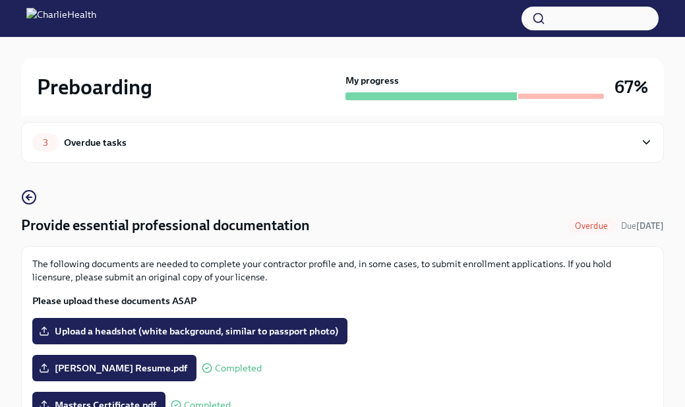
click at [55, 142] on span "3" at bounding box center [45, 143] width 21 height 10
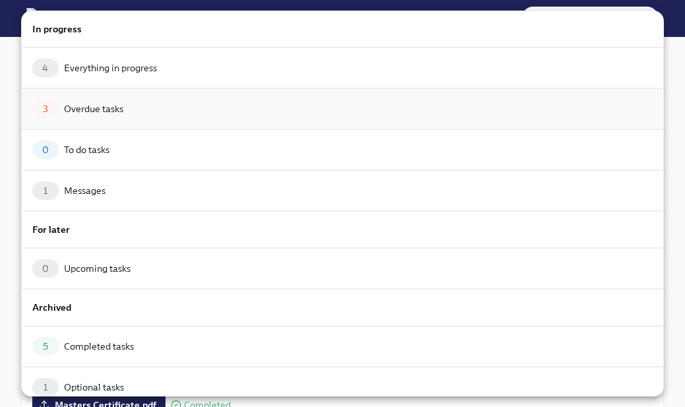
click at [87, 113] on div "Overdue tasks" at bounding box center [93, 108] width 59 height 13
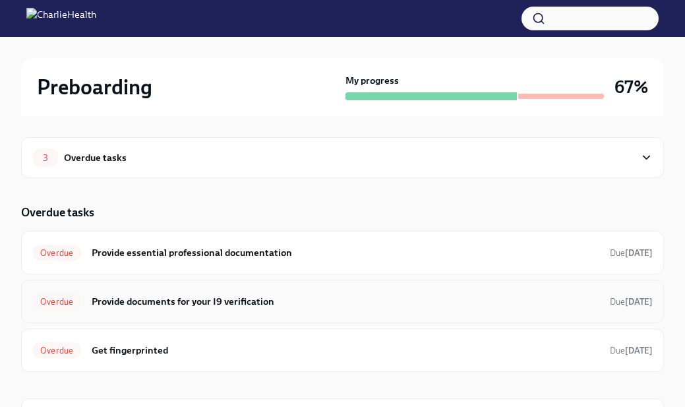
click at [115, 314] on div "Overdue Provide documents for your I9 verification Due [DATE]" at bounding box center [342, 300] width 642 height 43
click at [117, 306] on h6 "Provide documents for your I9 verification" at bounding box center [345, 301] width 507 height 14
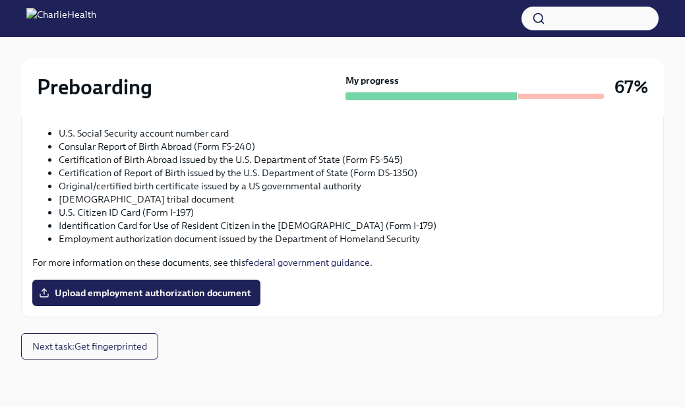
scroll to position [761, 0]
